Goal: Task Accomplishment & Management: Complete application form

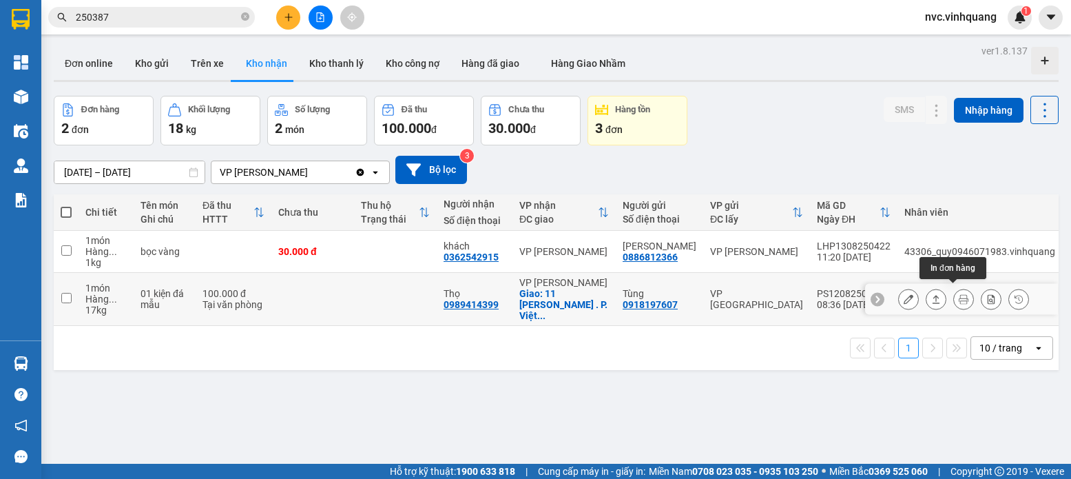
click at [959, 297] on icon at bounding box center [964, 299] width 10 height 10
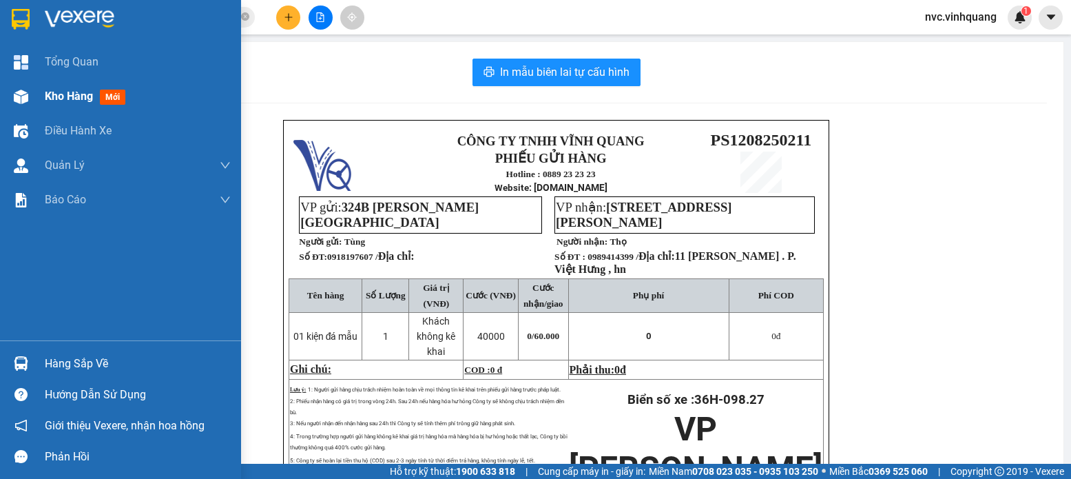
click at [48, 94] on span "Kho hàng" at bounding box center [69, 96] width 48 height 13
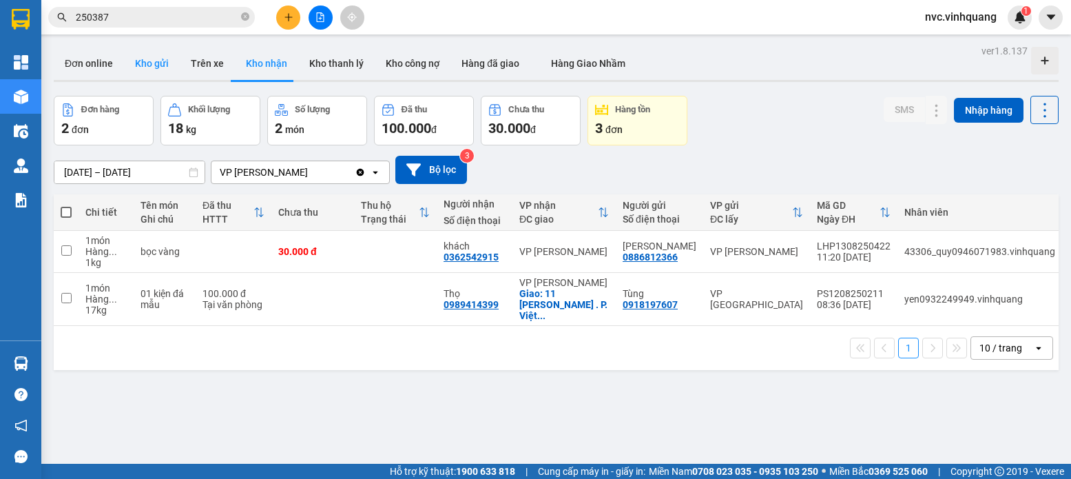
click at [145, 61] on button "Kho gửi" at bounding box center [152, 63] width 56 height 33
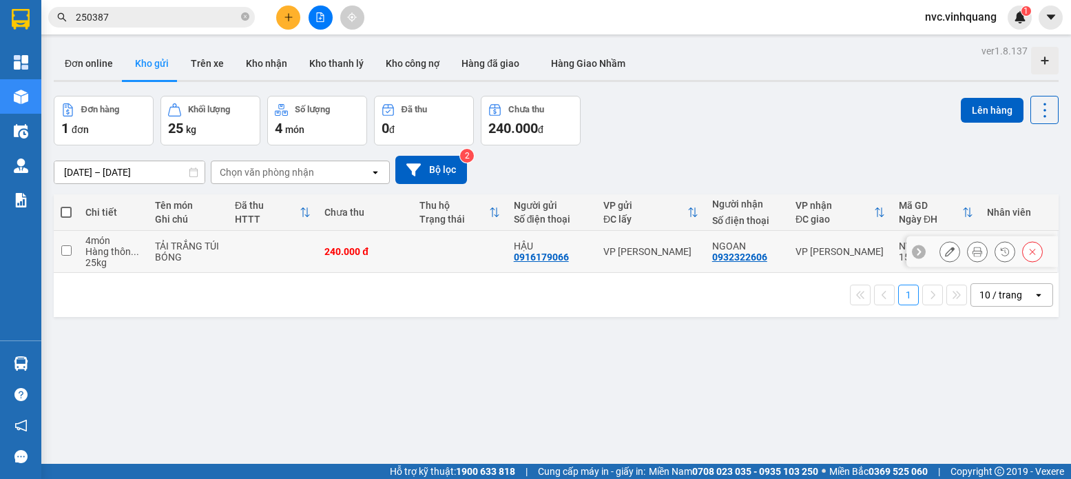
click at [67, 247] on input "checkbox" at bounding box center [66, 250] width 10 height 10
checkbox input "true"
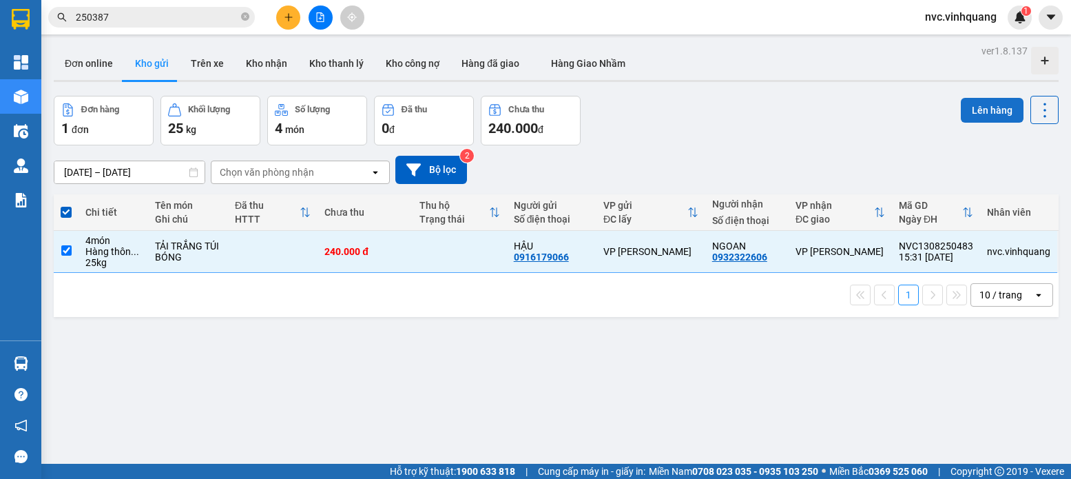
click at [983, 110] on button "Lên hàng" at bounding box center [992, 110] width 63 height 25
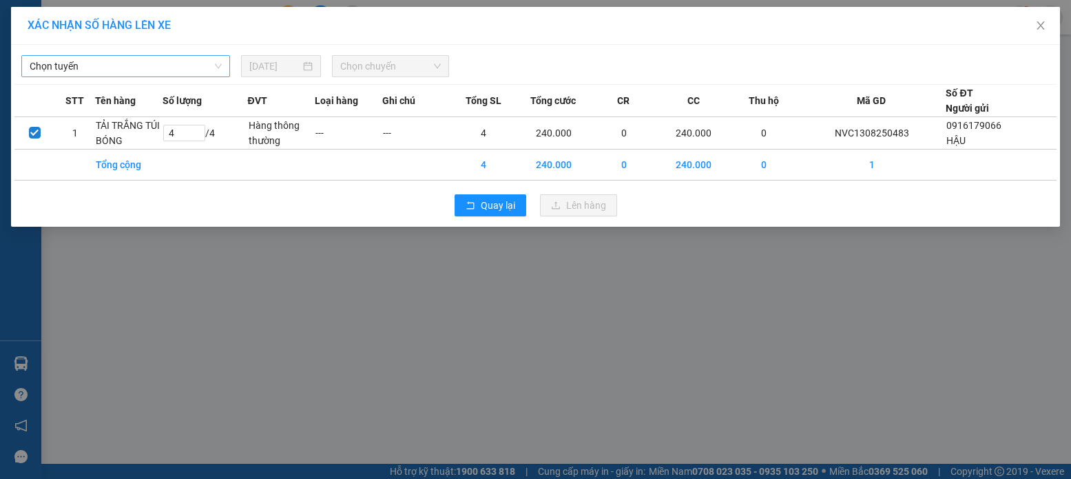
click at [212, 65] on span "Chọn tuyến" at bounding box center [126, 66] width 192 height 21
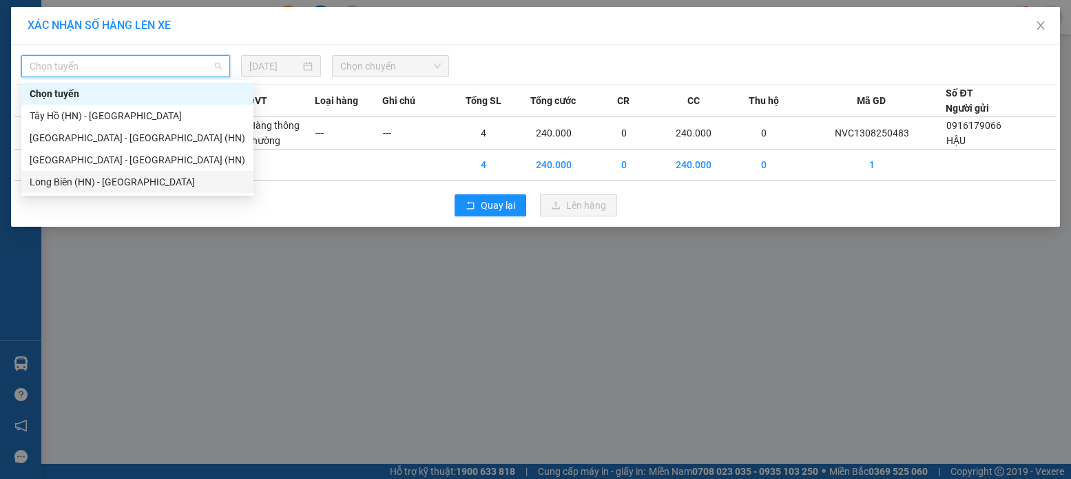
click at [132, 181] on div "Long Biên (HN) - [GEOGRAPHIC_DATA]" at bounding box center [138, 181] width 216 height 15
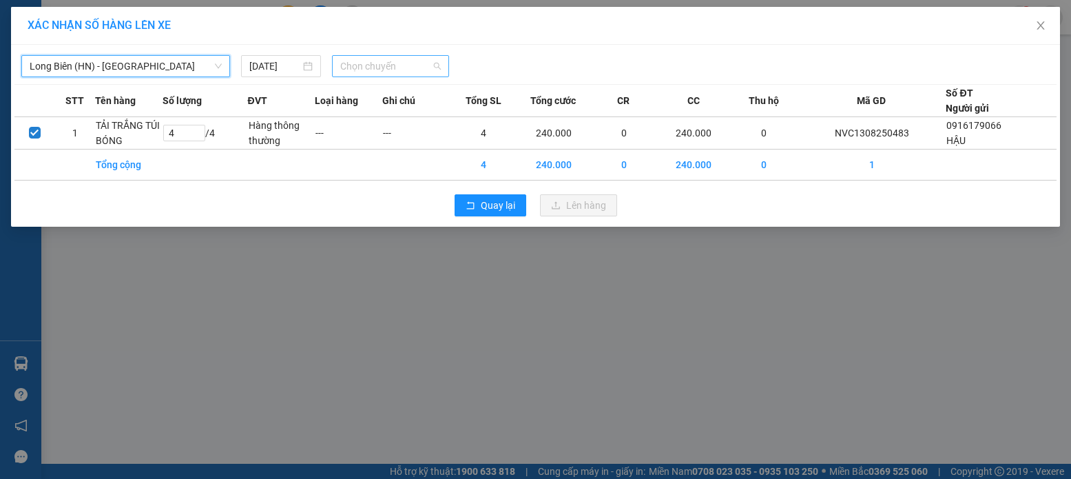
click at [437, 65] on span "Chọn chuyến" at bounding box center [390, 66] width 101 height 21
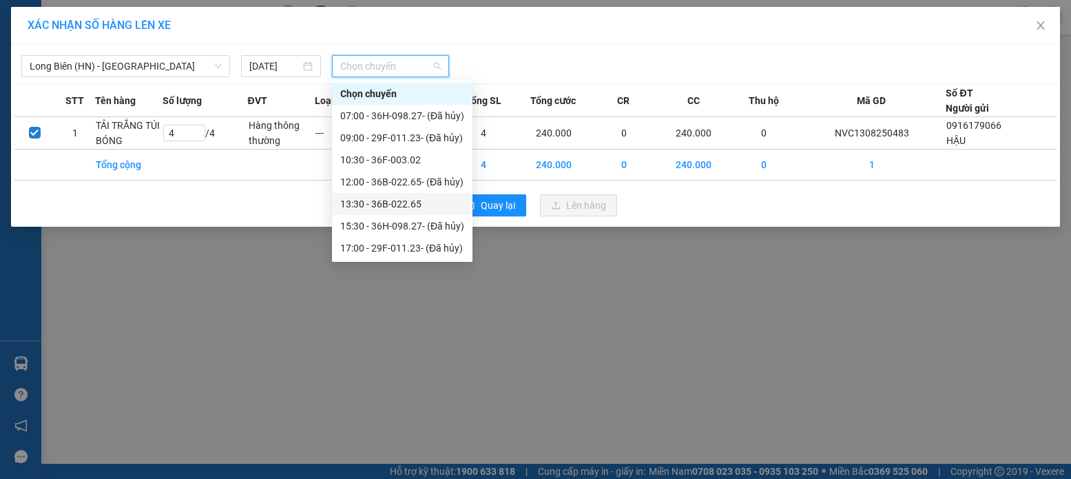
scroll to position [44, 0]
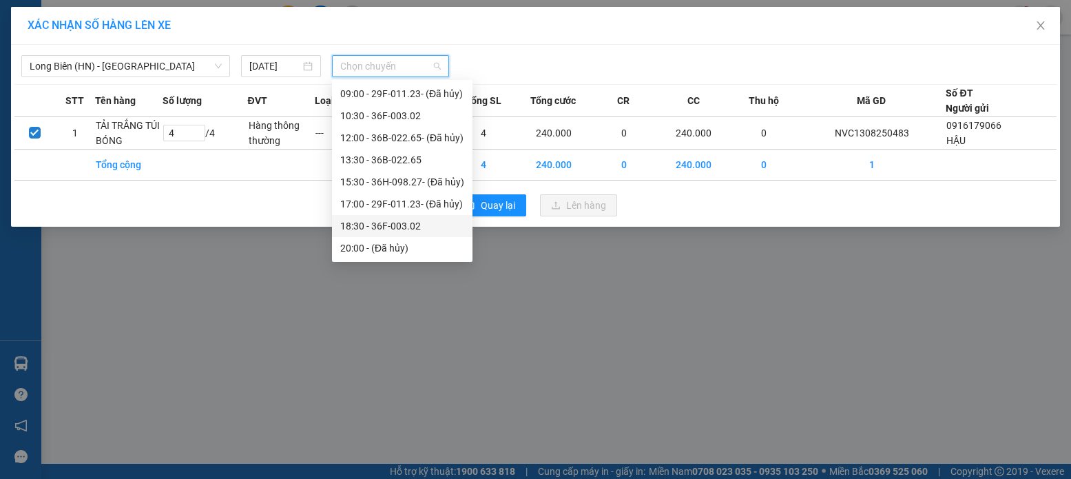
click at [405, 223] on div "18:30 - 36F-003.02" at bounding box center [402, 225] width 124 height 15
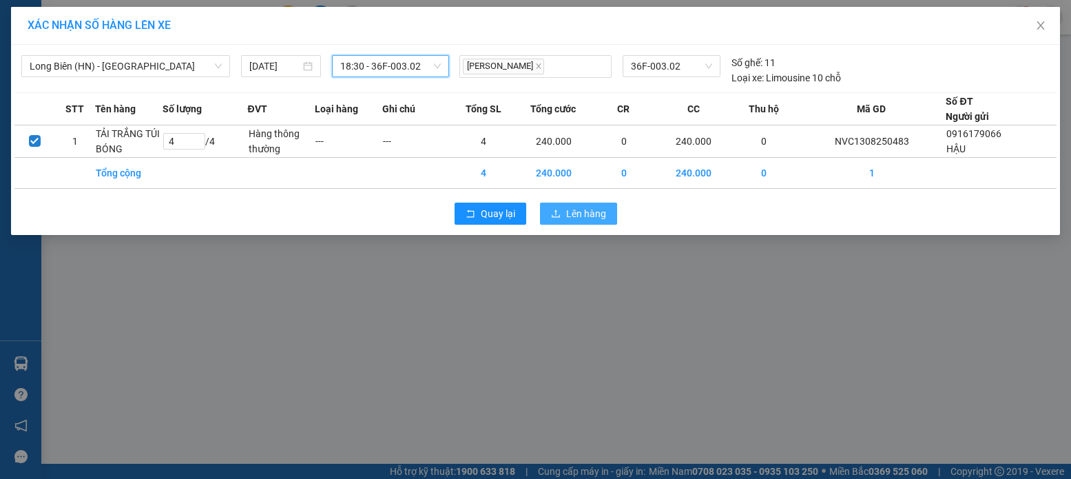
click at [576, 214] on span "Lên hàng" at bounding box center [586, 213] width 40 height 15
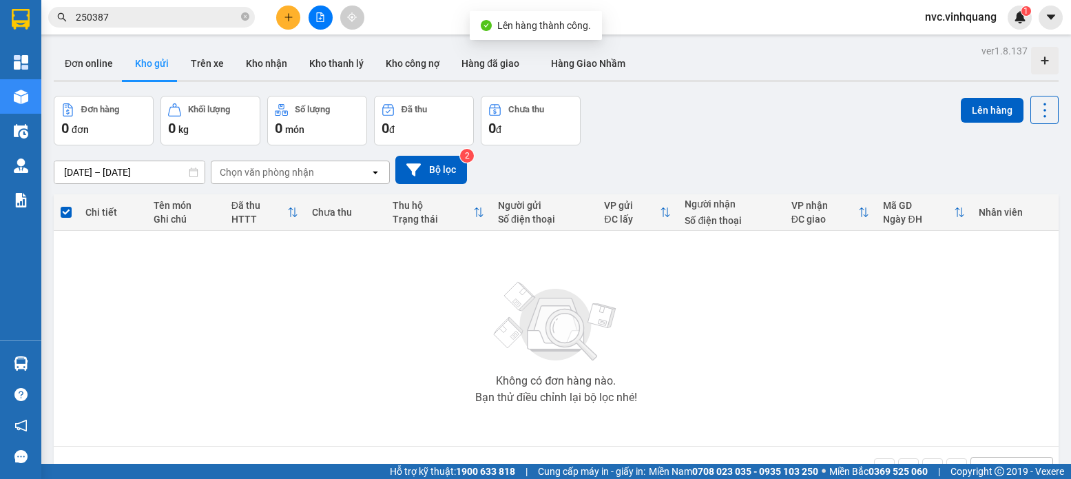
click at [54, 365] on td "Không có đơn hàng nào. Bạn thử điều chỉnh lại bộ lọc nhé!" at bounding box center [556, 339] width 1005 height 216
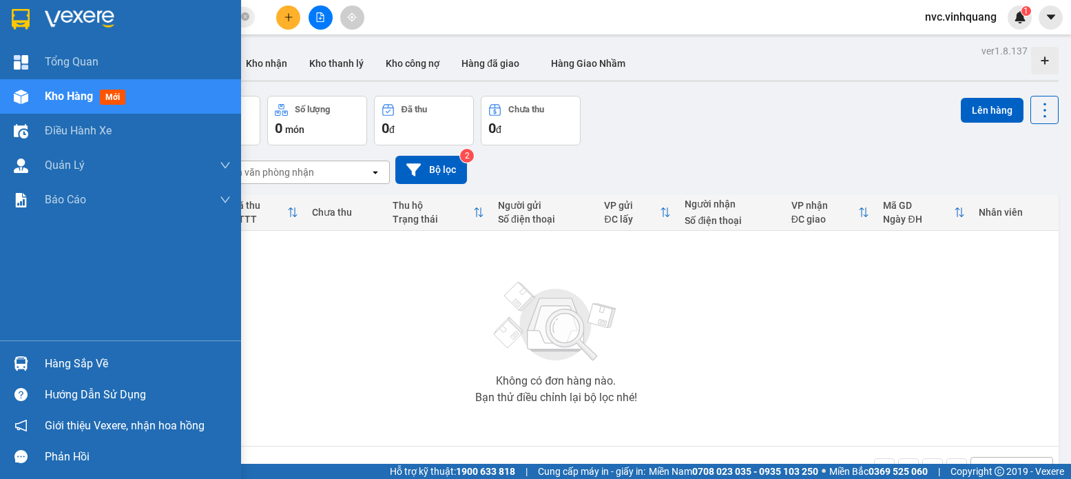
click at [47, 367] on div "Hàng sắp về" at bounding box center [138, 363] width 186 height 21
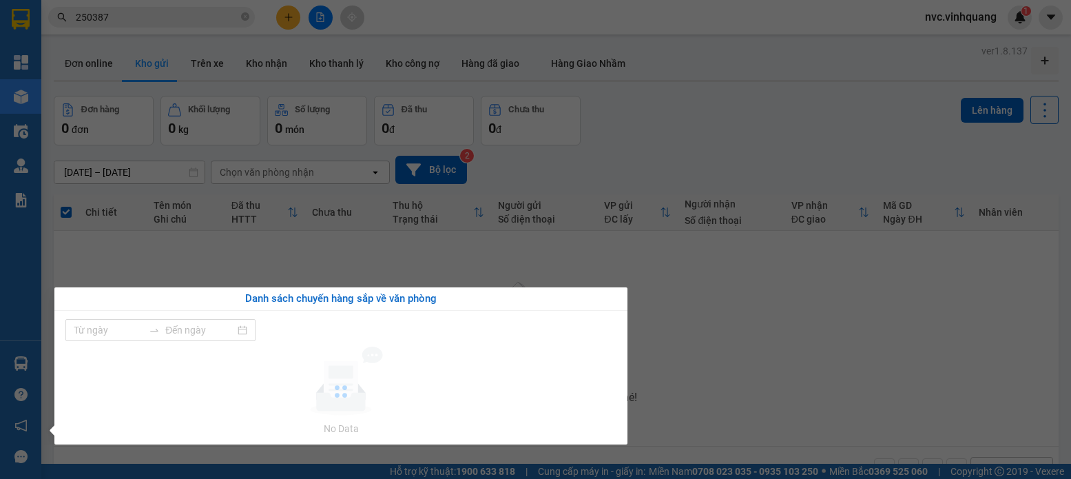
type input "[DATE]"
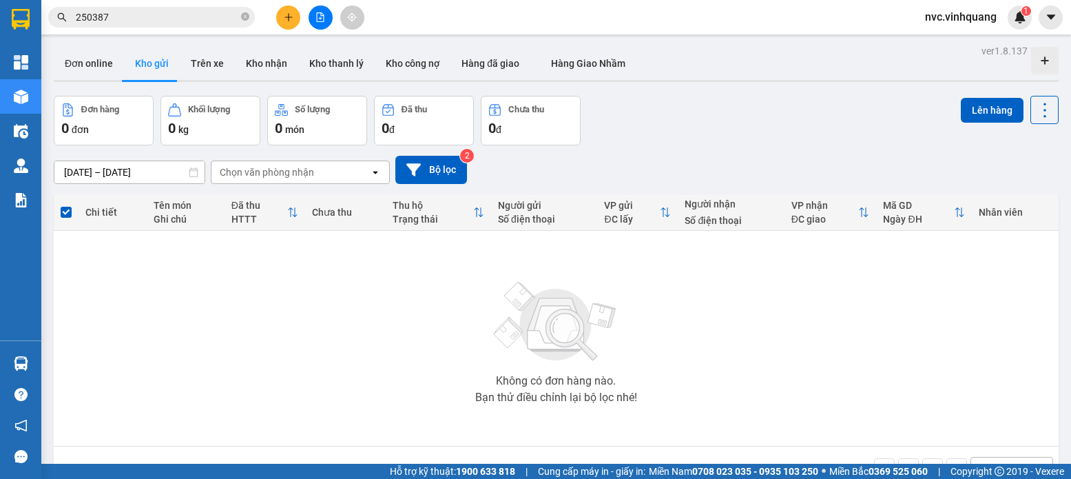
click at [280, 18] on section "Kết quả tìm kiếm ( 6 ) Bộ lọc Mã ĐH Trạng thái Món hàng Thu hộ Tổng cước Chưa c…" at bounding box center [535, 239] width 1071 height 479
click at [280, 18] on button at bounding box center [288, 18] width 24 height 24
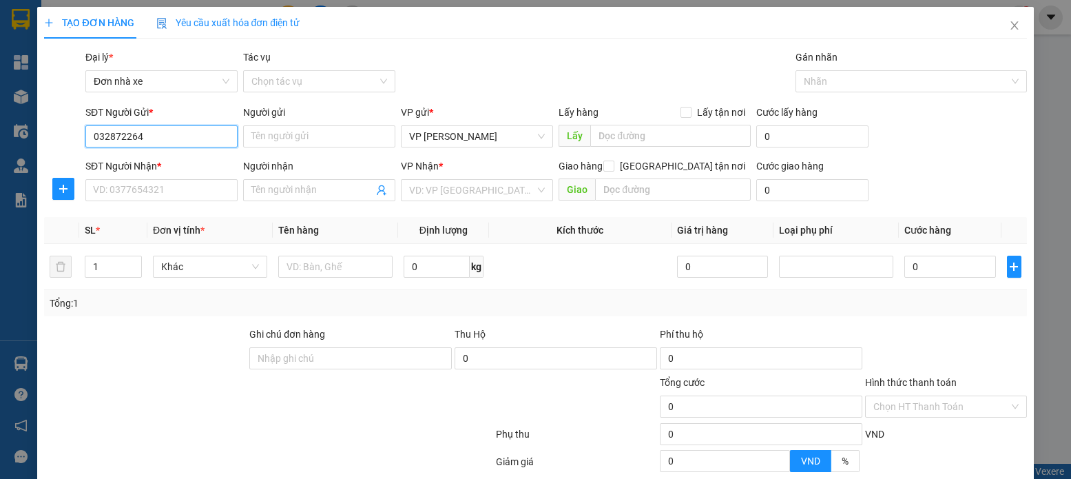
type input "0328722644"
click at [147, 161] on div "0328722644 - KHO" at bounding box center [160, 163] width 134 height 15
type input "KHO"
type input "0979945909"
type input "[PERSON_NAME]"
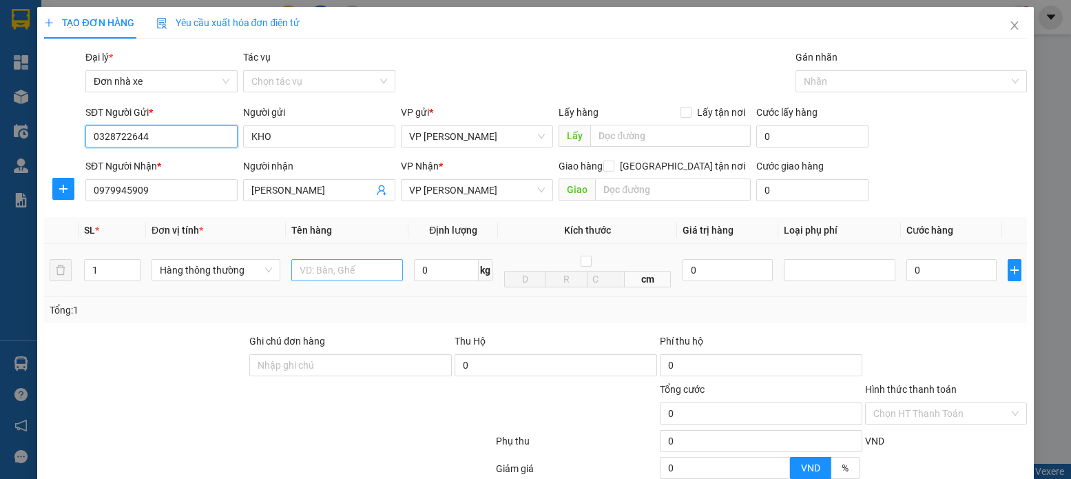
type input "0328722644"
click at [366, 274] on input "text" at bounding box center [347, 270] width 112 height 22
type input "thùng pk"
click at [424, 267] on input "0" at bounding box center [446, 270] width 65 height 22
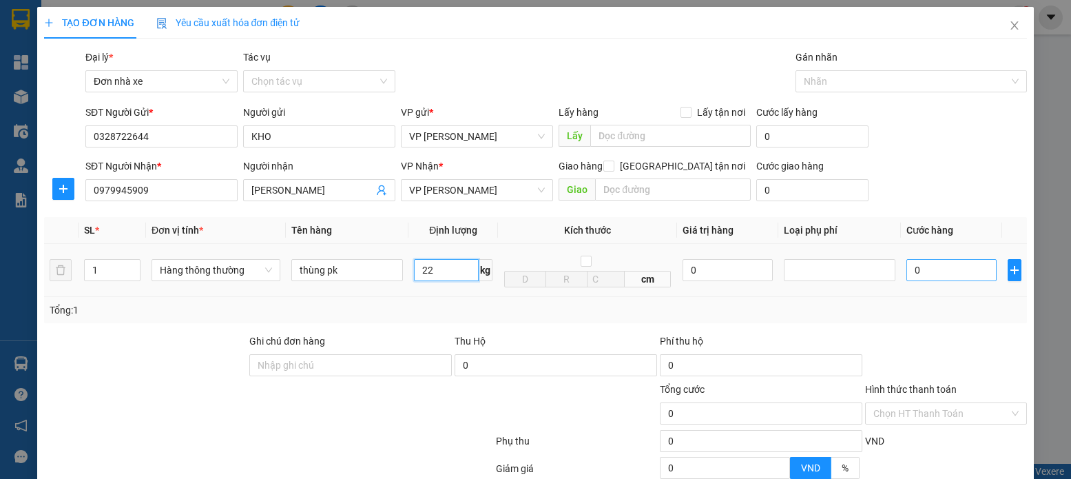
type input "22"
click at [918, 271] on input "0" at bounding box center [952, 270] width 90 height 22
click at [936, 305] on div "Tổng: 1" at bounding box center [535, 309] width 971 height 15
type input "60.000"
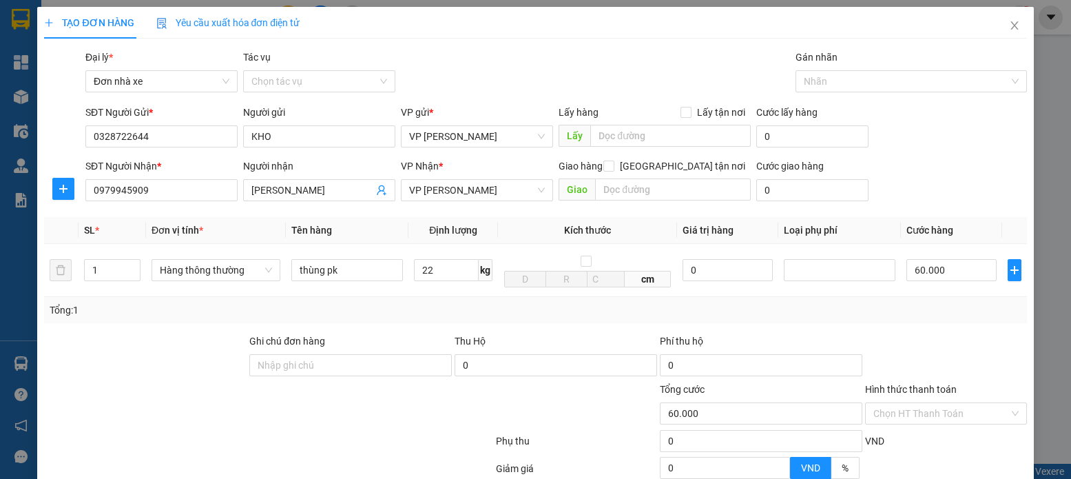
type input "60.000"
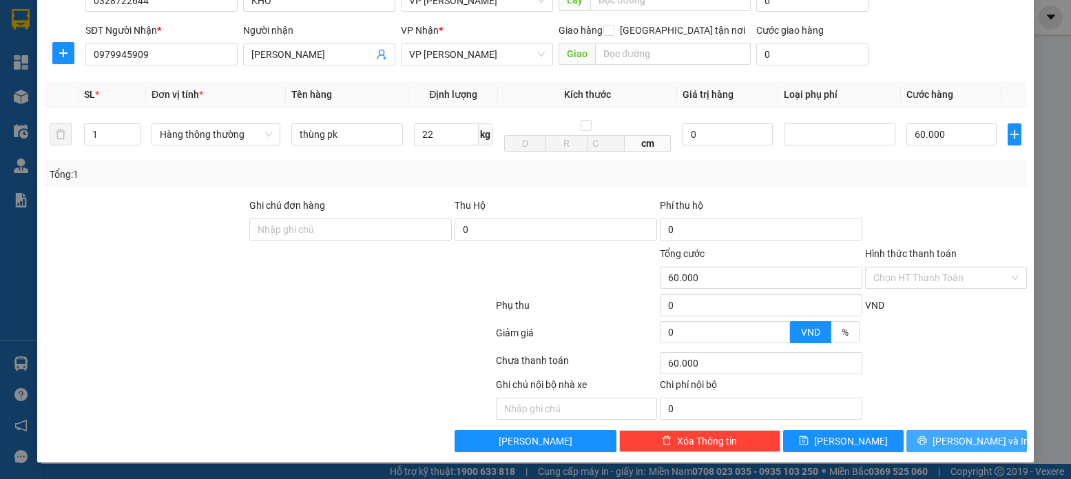
click at [927, 443] on icon "printer" at bounding box center [923, 440] width 10 height 10
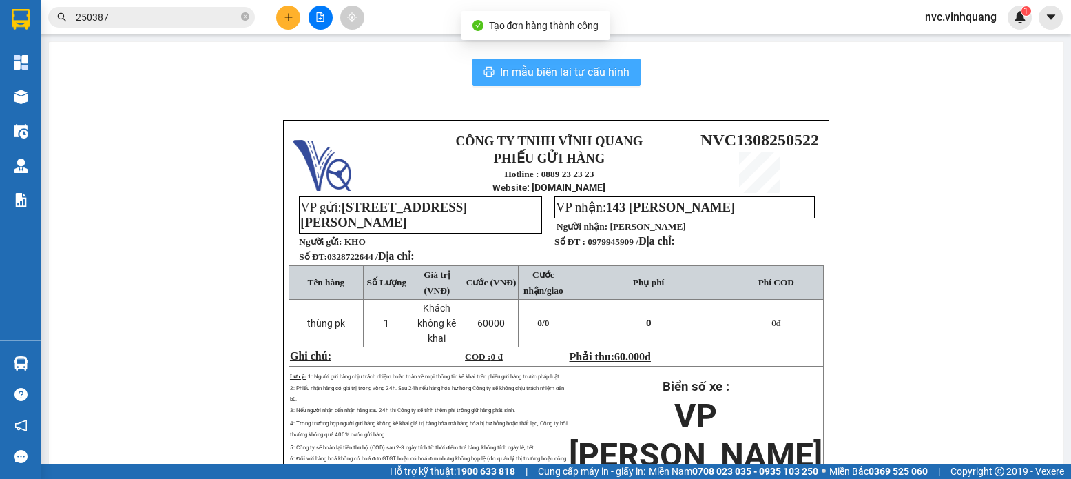
click at [586, 75] on span "In mẫu biên lai tự cấu hình" at bounding box center [565, 71] width 130 height 17
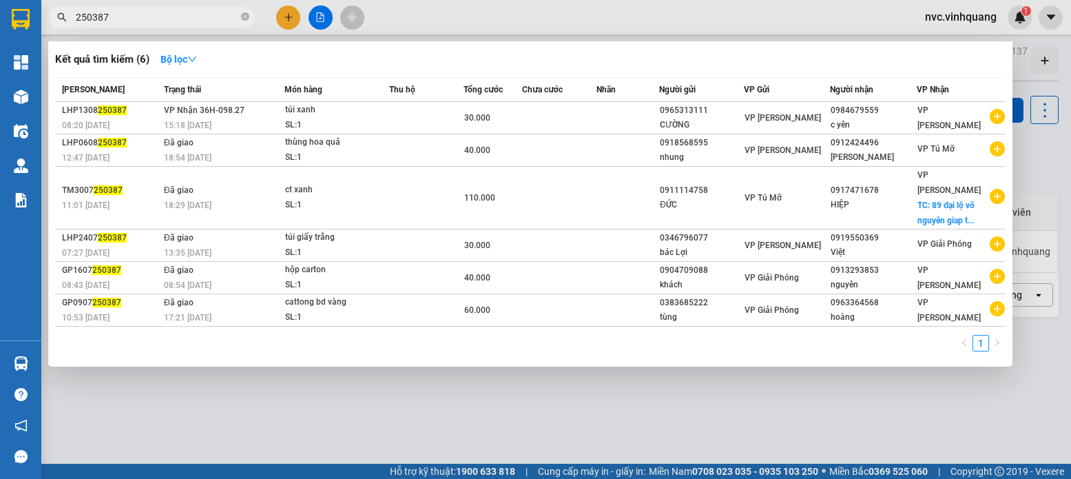
click at [228, 15] on input "250387" at bounding box center [157, 17] width 163 height 15
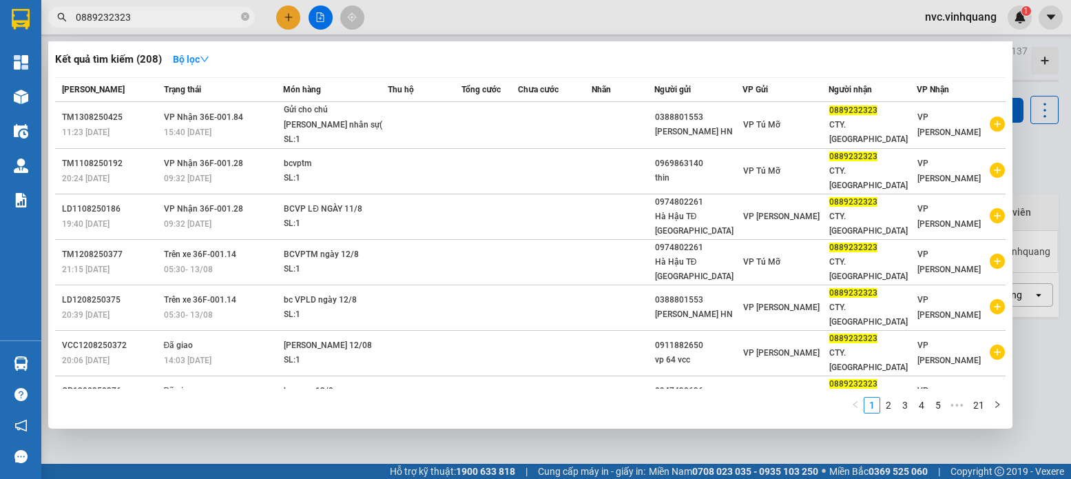
click at [210, 17] on input "0889232323" at bounding box center [157, 17] width 163 height 15
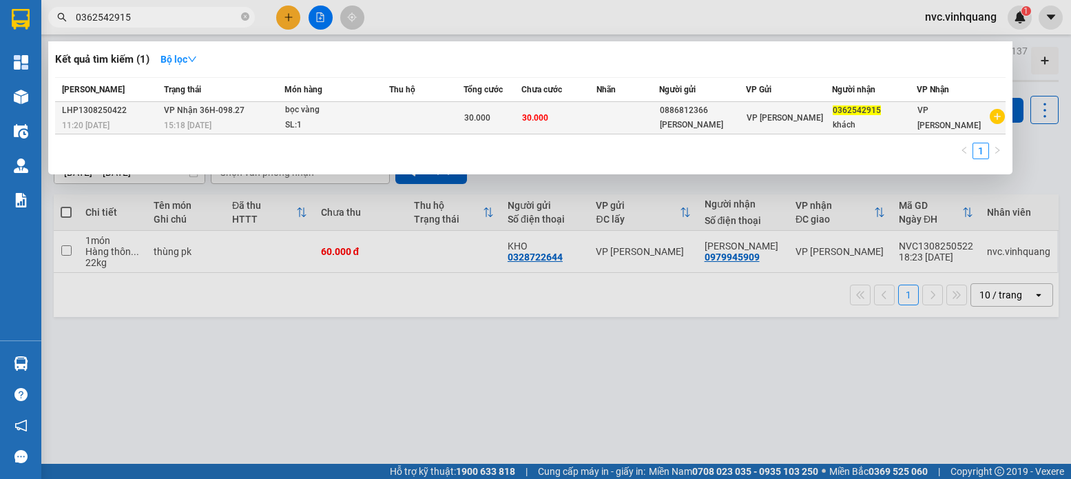
type input "0362542915"
click at [568, 120] on td "30.000" at bounding box center [560, 118] width 76 height 32
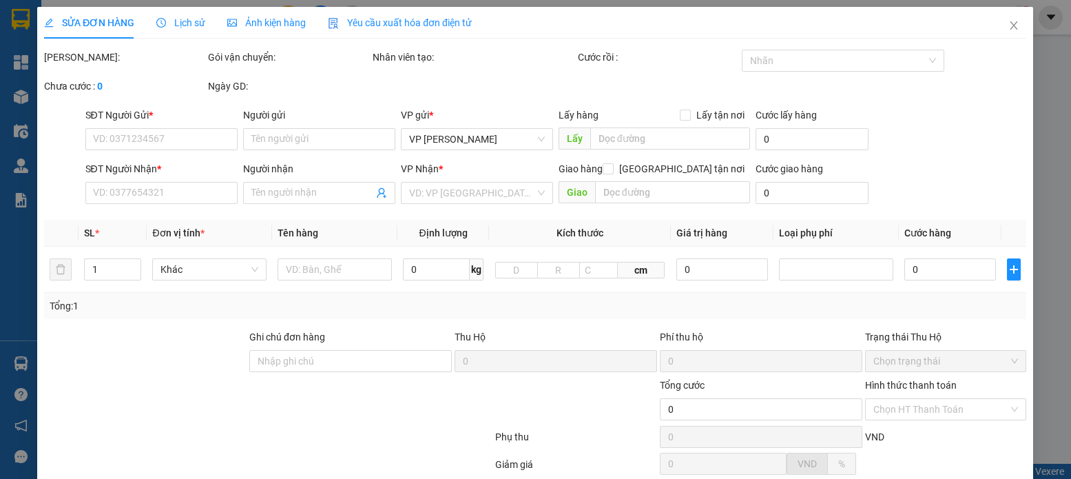
type input "0886812366"
type input "[PERSON_NAME]"
type input "0362542915"
type input "khách"
type input "30.000"
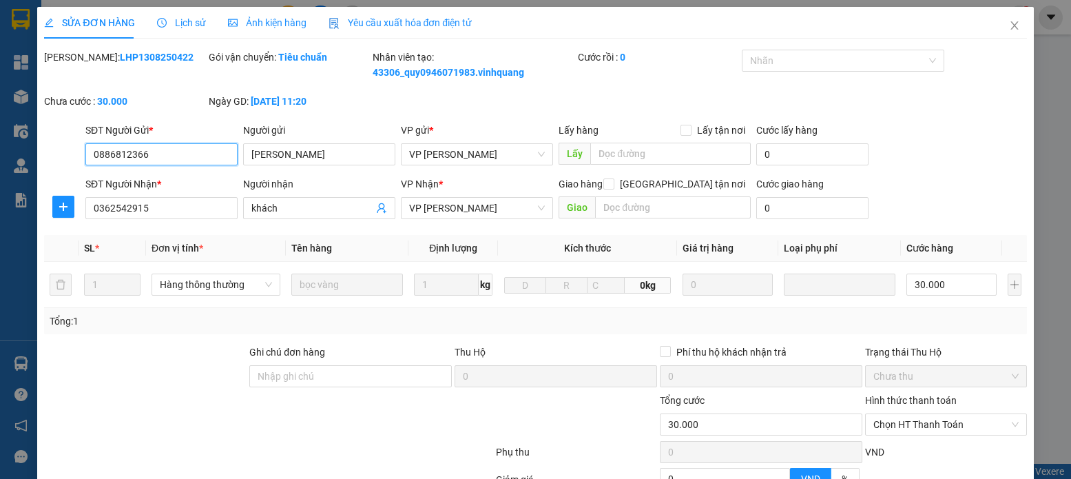
scroll to position [147, 0]
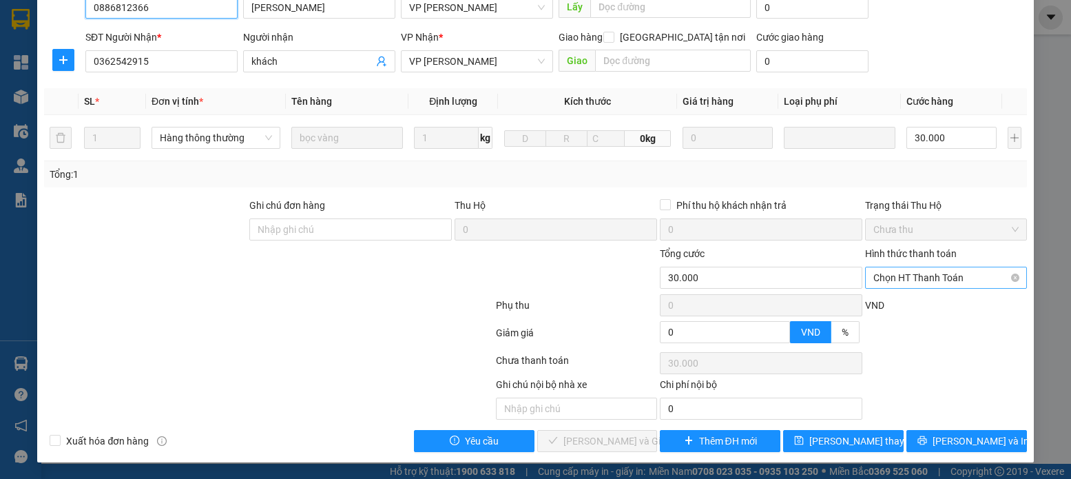
click at [932, 282] on span "Chọn HT Thanh Toán" at bounding box center [946, 277] width 145 height 21
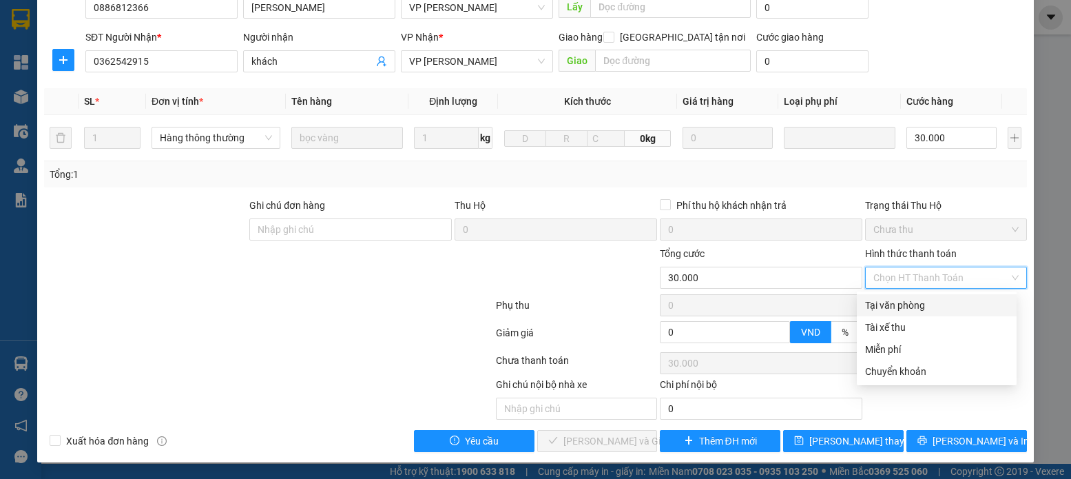
click at [927, 304] on div "Tại văn phòng" at bounding box center [936, 305] width 143 height 15
type input "0"
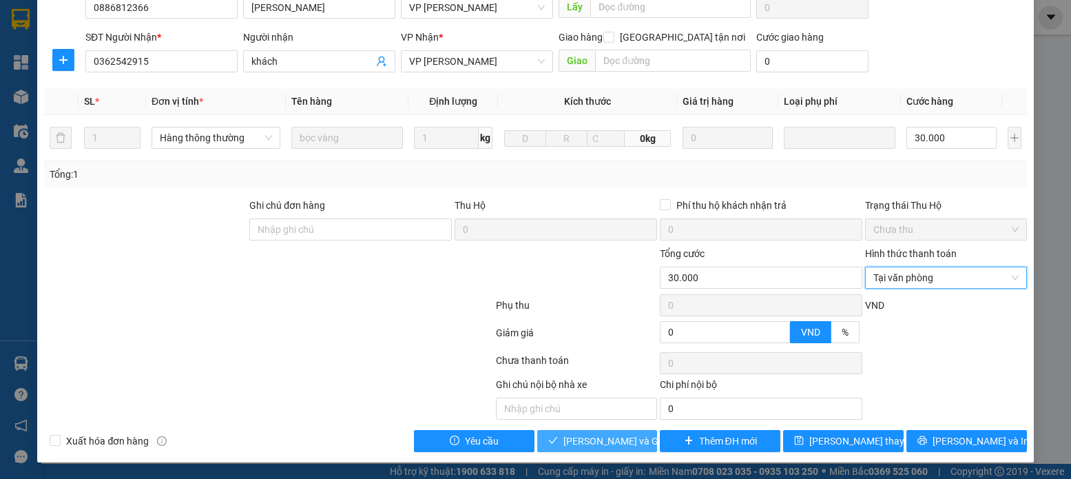
click at [603, 444] on span "[PERSON_NAME] và Giao hàng" at bounding box center [630, 440] width 132 height 15
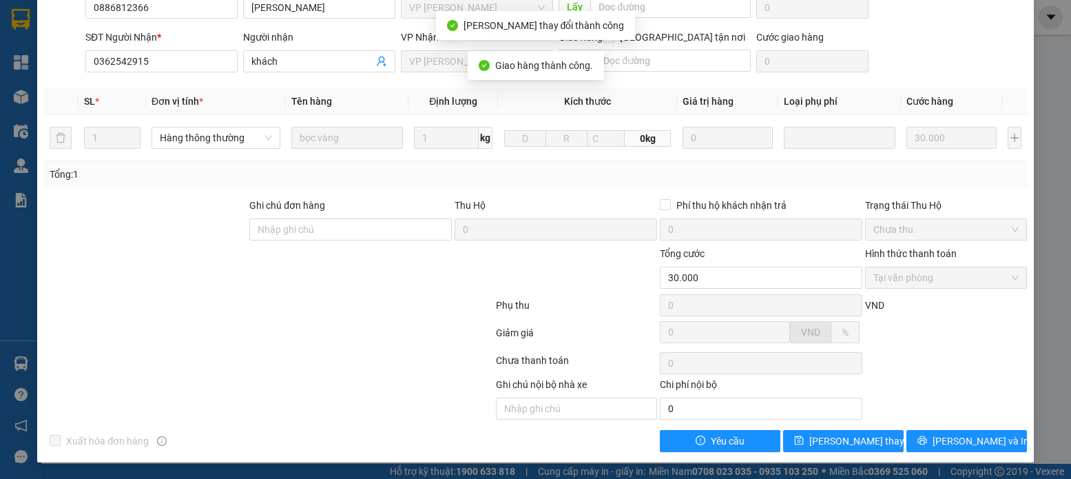
scroll to position [0, 0]
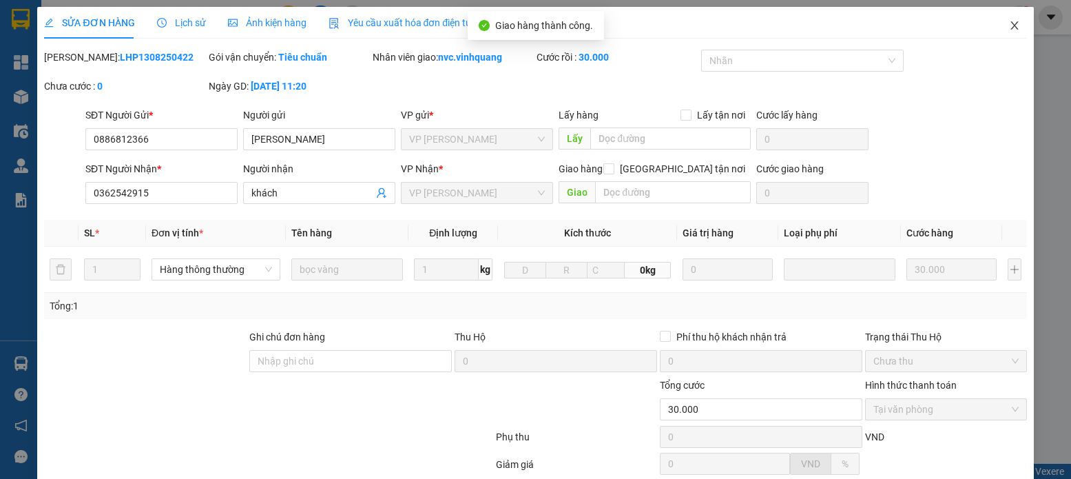
click at [1009, 23] on icon "close" at bounding box center [1014, 25] width 11 height 11
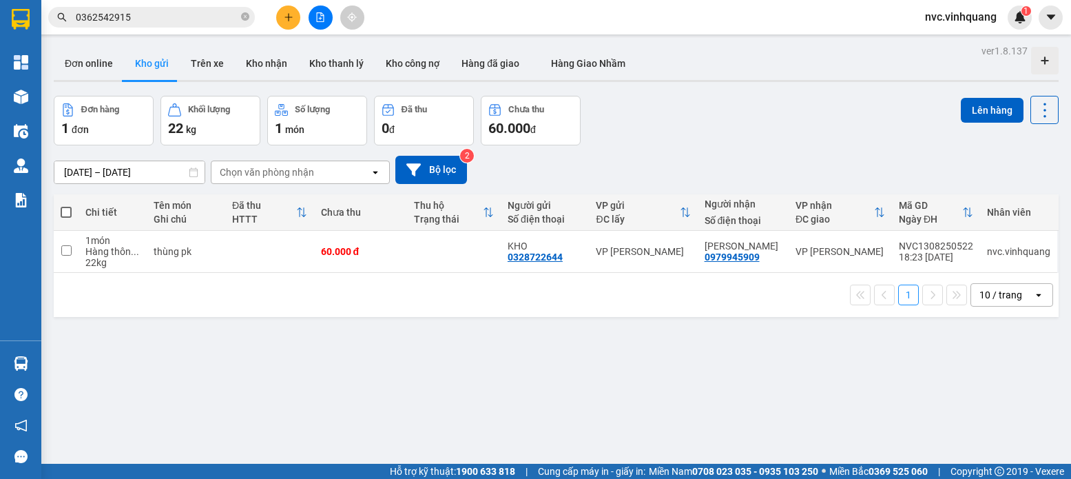
click at [68, 212] on span at bounding box center [66, 212] width 11 height 11
click at [66, 205] on input "checkbox" at bounding box center [66, 205] width 0 height 0
checkbox input "true"
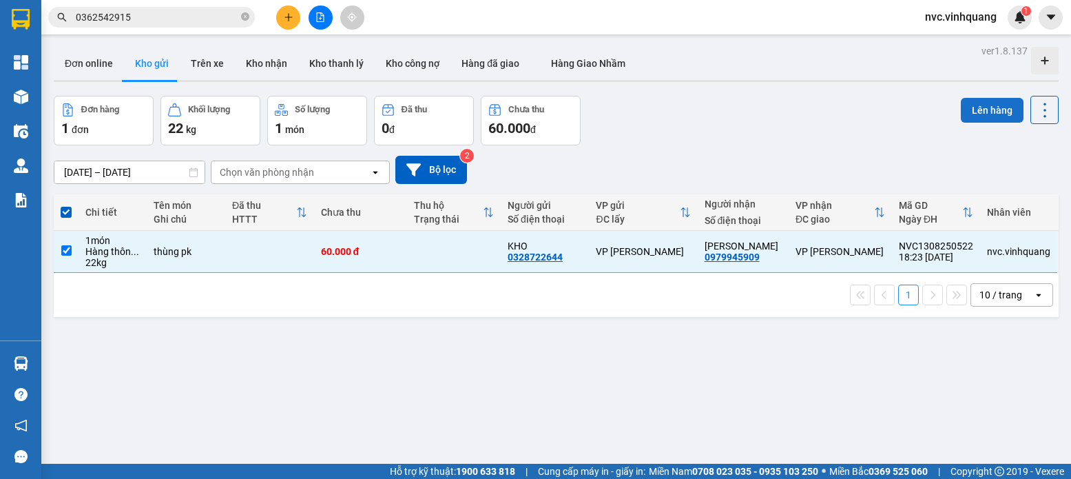
click at [965, 105] on button "Lên hàng" at bounding box center [992, 110] width 63 height 25
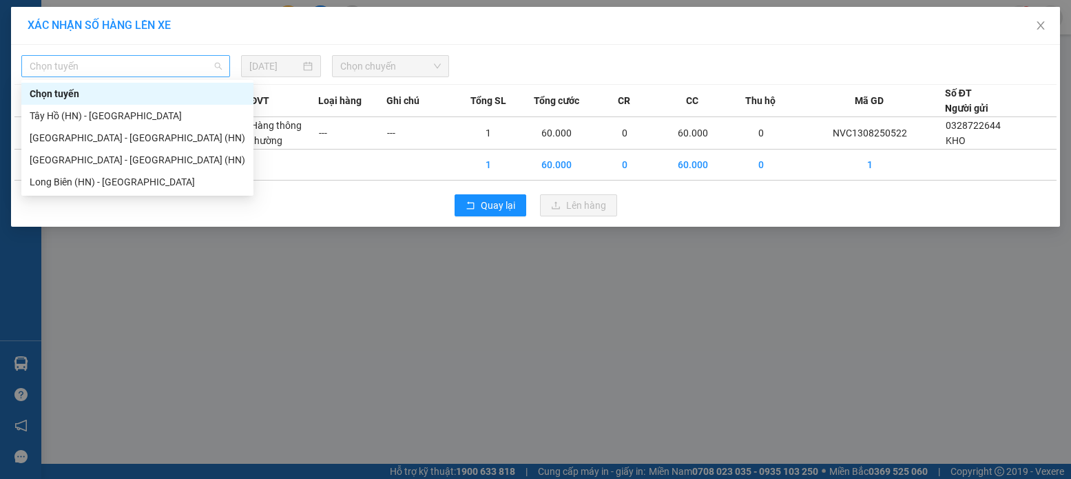
click at [99, 64] on span "Chọn tuyến" at bounding box center [126, 66] width 192 height 21
click at [76, 183] on div "Long Biên (HN) - [GEOGRAPHIC_DATA]" at bounding box center [138, 181] width 216 height 15
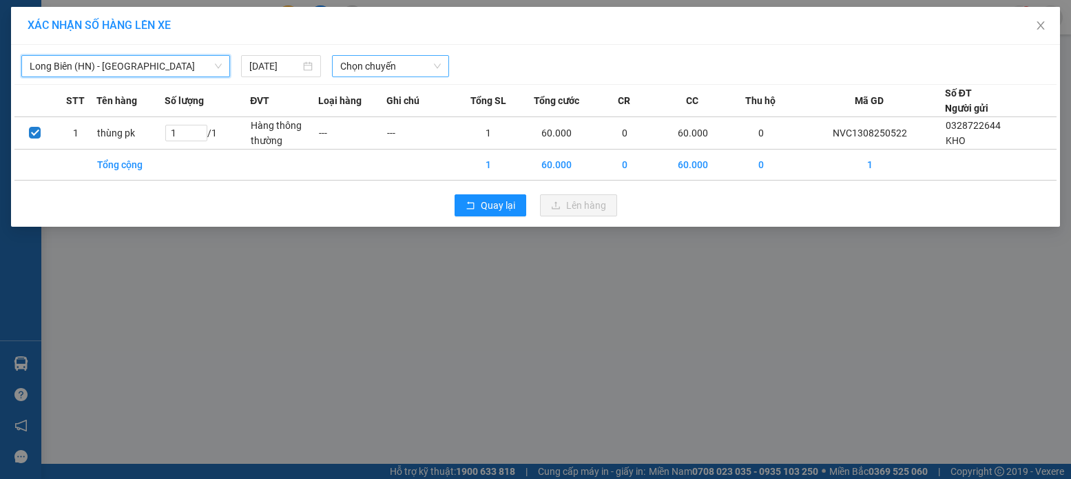
click at [406, 66] on span "Chọn chuyến" at bounding box center [390, 66] width 101 height 21
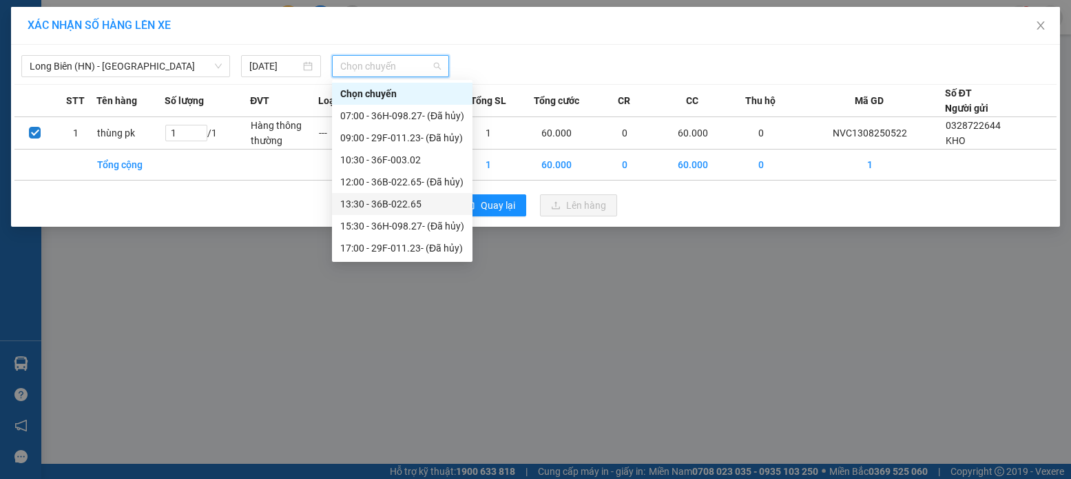
scroll to position [44, 0]
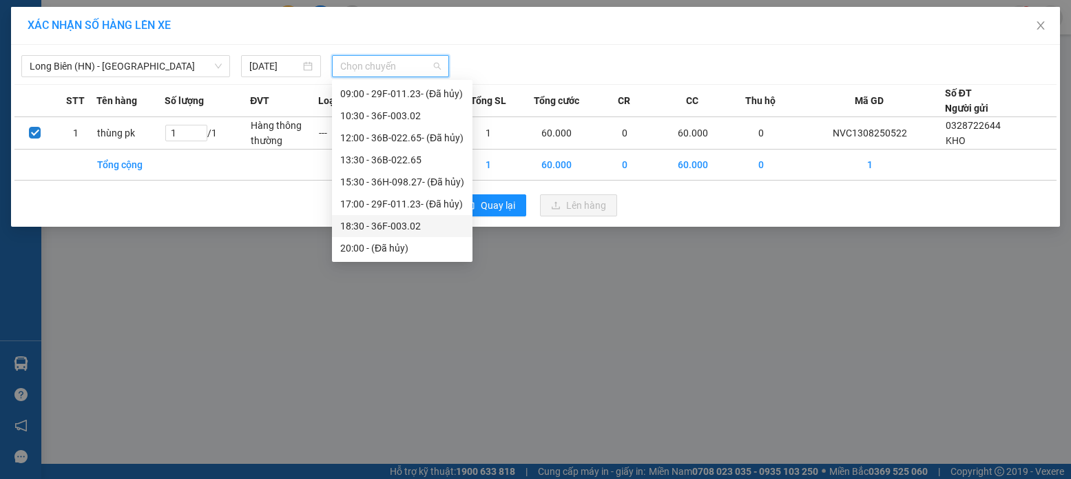
click at [416, 229] on div "18:30 - 36F-003.02" at bounding box center [402, 225] width 124 height 15
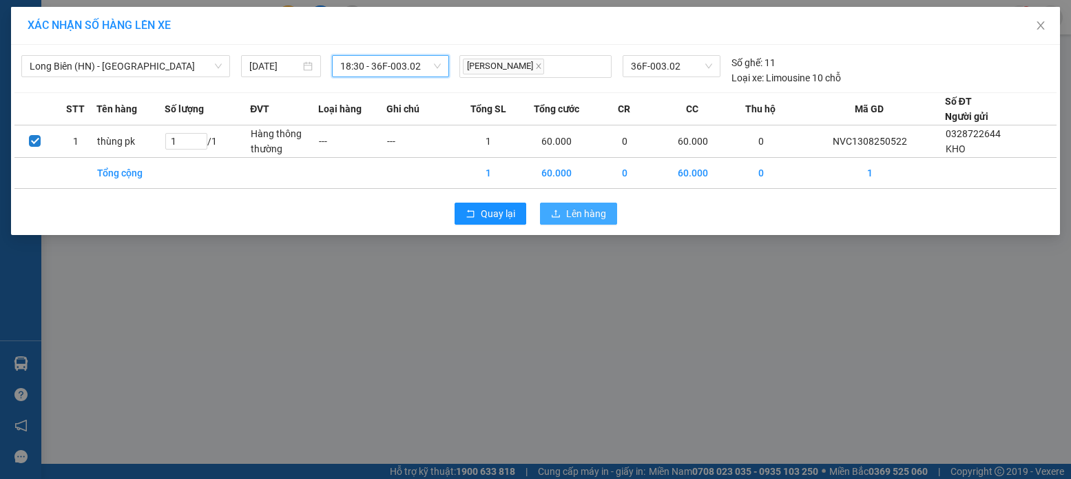
click at [564, 217] on button "Lên hàng" at bounding box center [578, 214] width 77 height 22
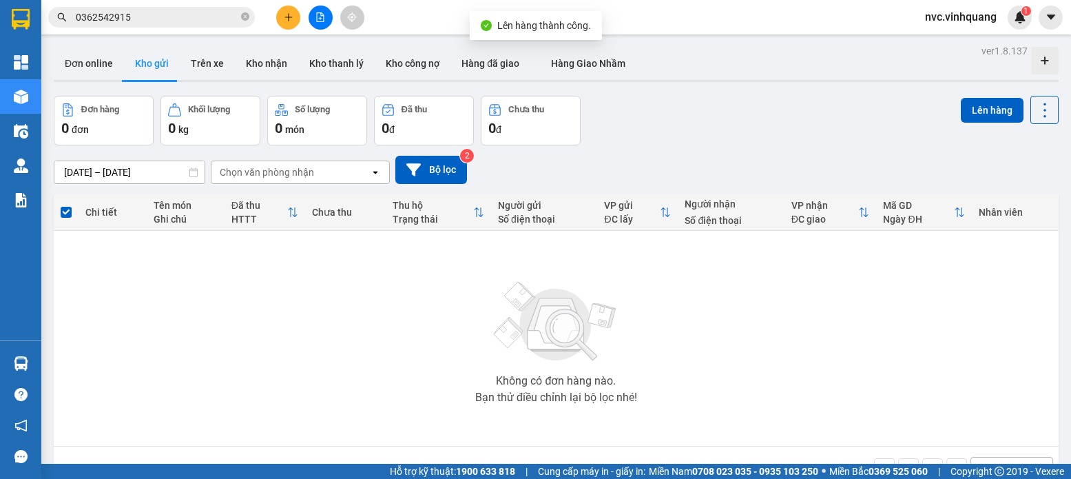
click at [76, 365] on div "Không có đơn hàng nào. Bạn thử điều chỉnh lại bộ lọc nhé!" at bounding box center [556, 338] width 991 height 207
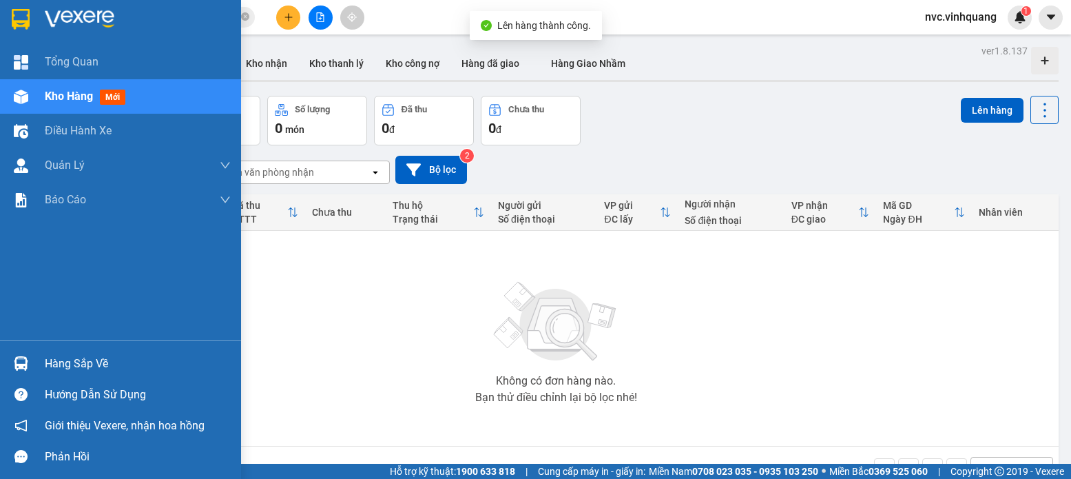
click at [71, 368] on div "Hàng sắp về" at bounding box center [138, 363] width 186 height 21
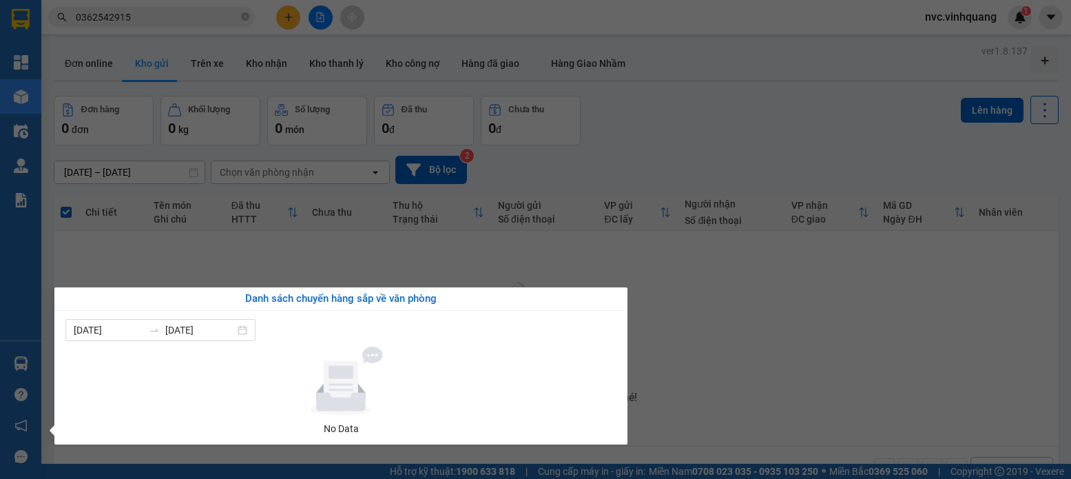
drag, startPoint x: 640, startPoint y: 362, endPoint x: 648, endPoint y: 359, distance: 8.1
click at [646, 360] on section "Kết quả tìm kiếm ( 1 ) Bộ lọc Mã ĐH Trạng thái Món hàng Thu hộ Tổng cước Chưa c…" at bounding box center [535, 239] width 1071 height 479
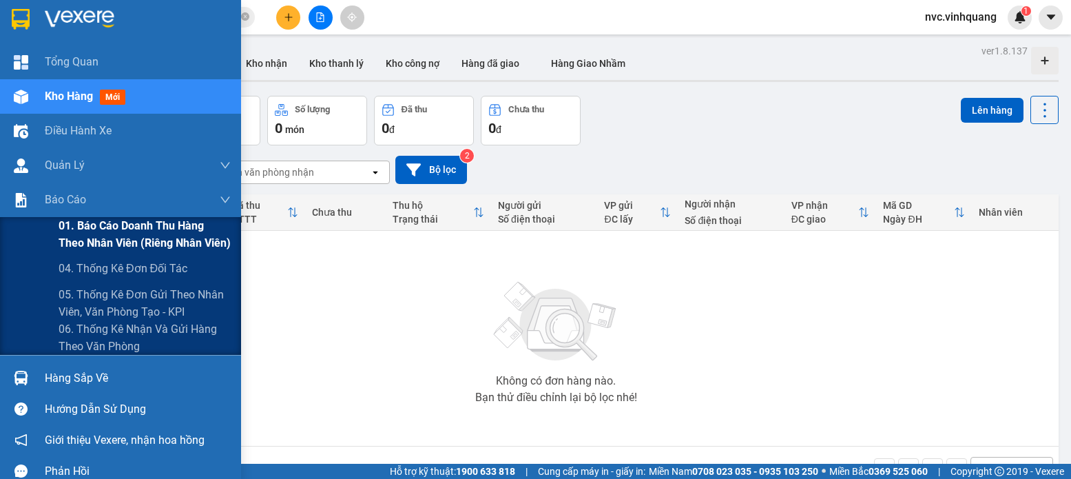
click at [96, 234] on span "01. Báo cáo doanh thu hàng theo nhân viên (riêng nhân viên)" at bounding box center [145, 234] width 172 height 34
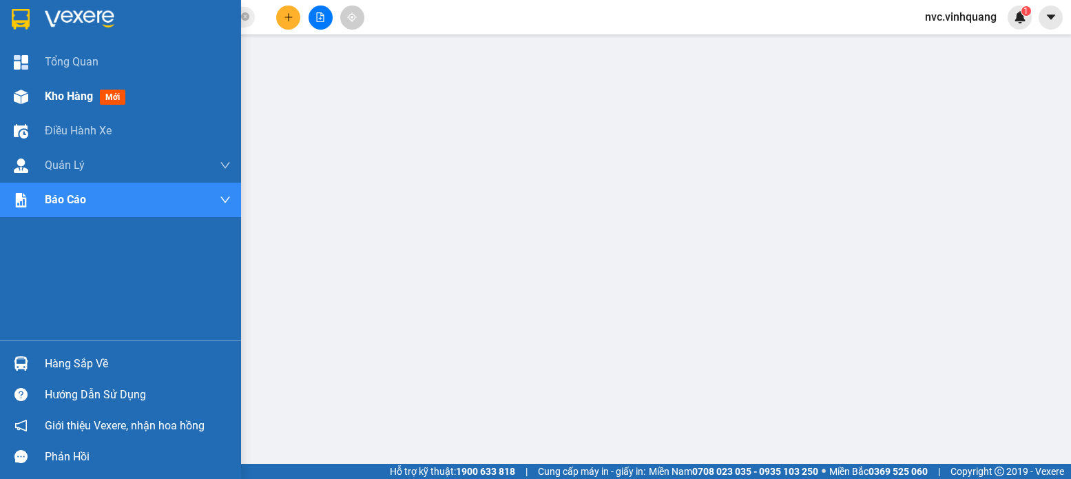
click at [71, 96] on span "Kho hàng" at bounding box center [69, 96] width 48 height 13
